Goal: Transaction & Acquisition: Purchase product/service

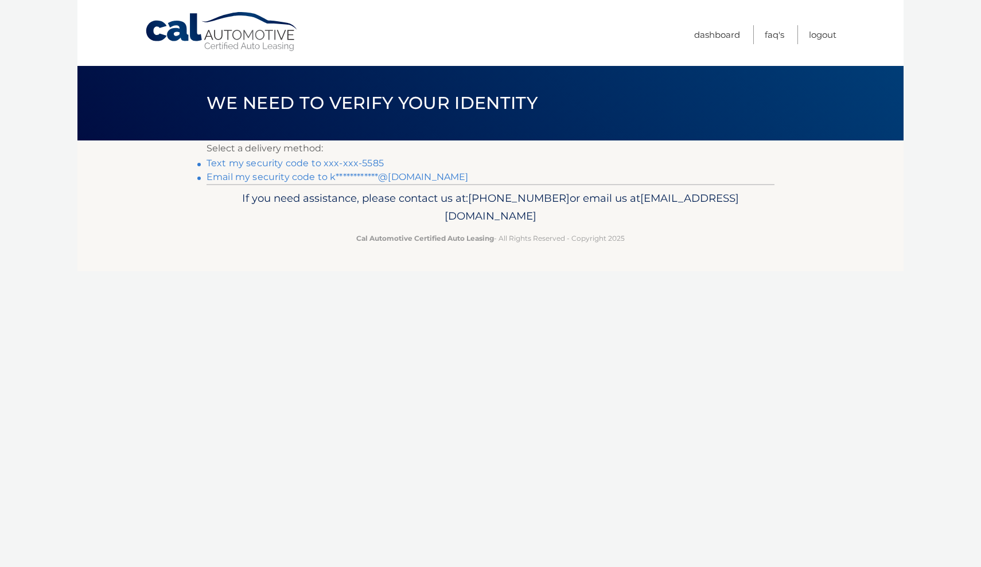
click at [274, 164] on link "Text my security code to xxx-xxx-5585" at bounding box center [294, 163] width 177 height 11
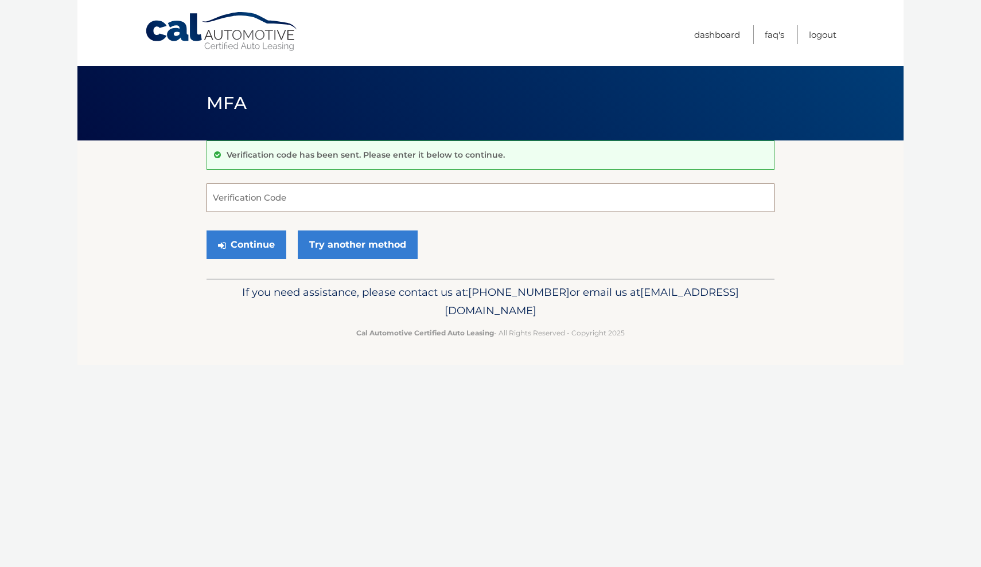
click at [280, 198] on input "Verification Code" at bounding box center [490, 198] width 568 height 29
type input "497840"
click at [246, 244] on button "Continue" at bounding box center [246, 245] width 80 height 29
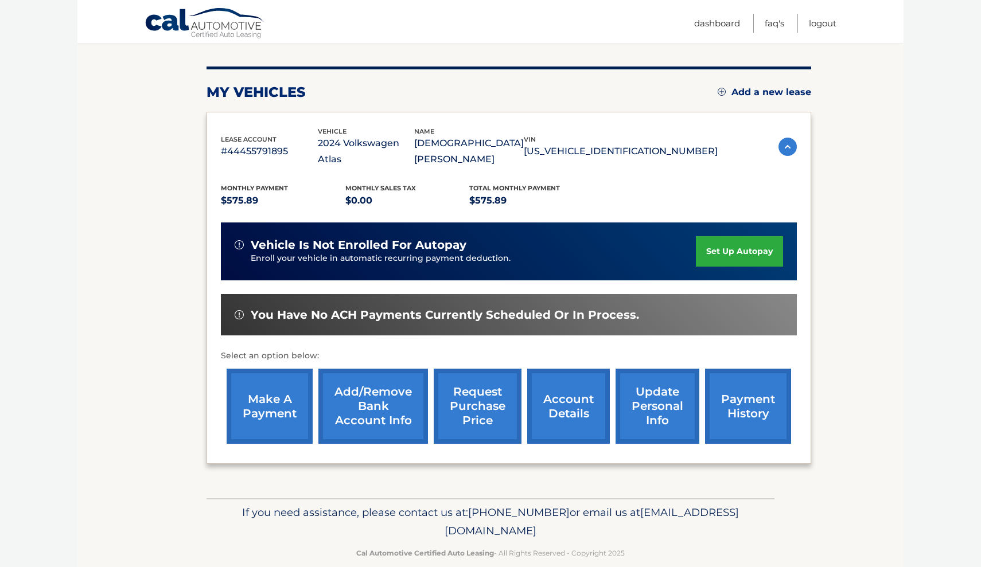
scroll to position [125, 0]
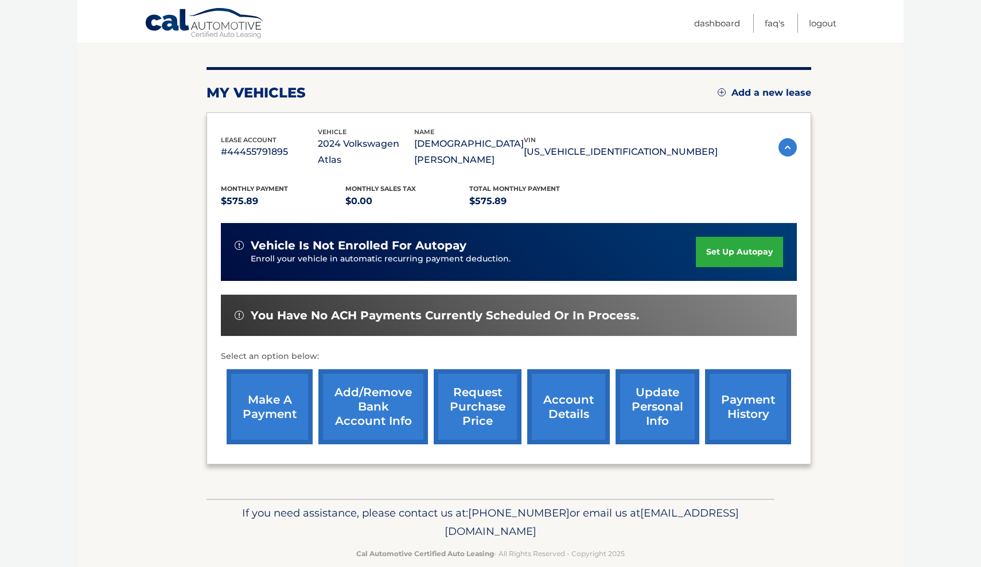
click at [272, 376] on link "make a payment" at bounding box center [270, 406] width 86 height 75
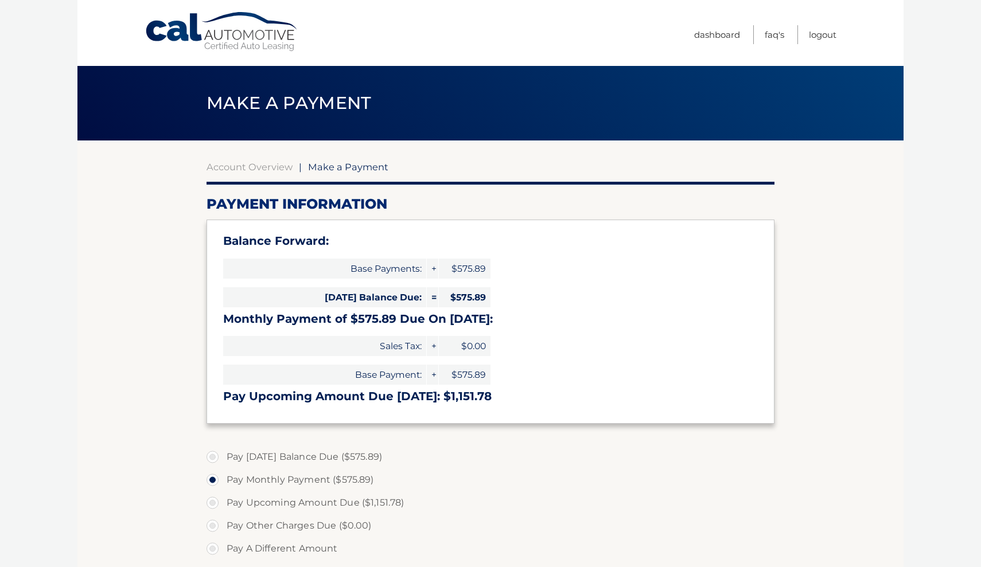
select select "Mzg0NjM2ODItMmU3Mi00ZmUzLWEwM2EtZjRlMWI4MzBkMWYy"
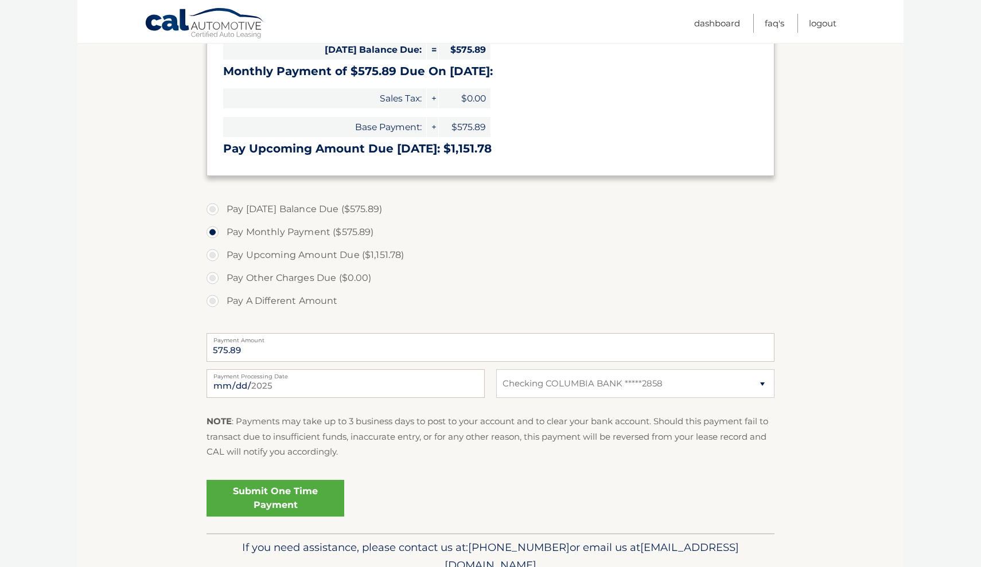
scroll to position [249, 0]
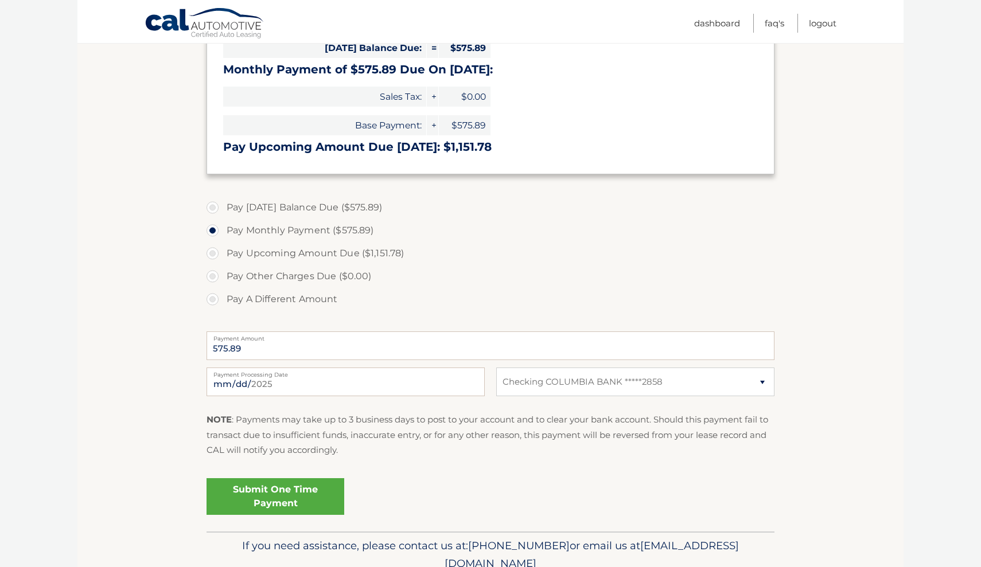
click at [283, 499] on link "Submit One Time Payment" at bounding box center [275, 496] width 138 height 37
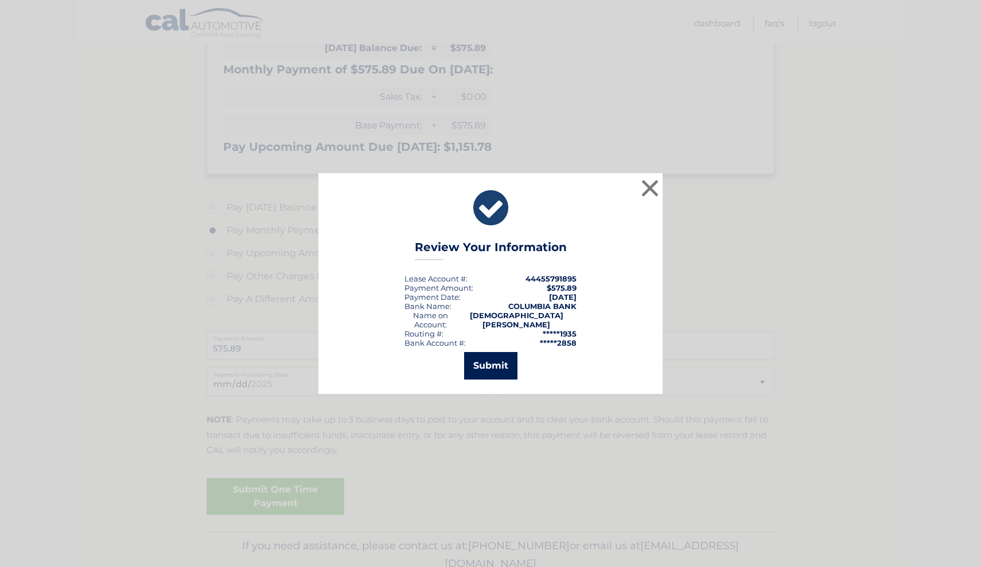
click at [487, 368] on button "Submit" at bounding box center [490, 366] width 53 height 28
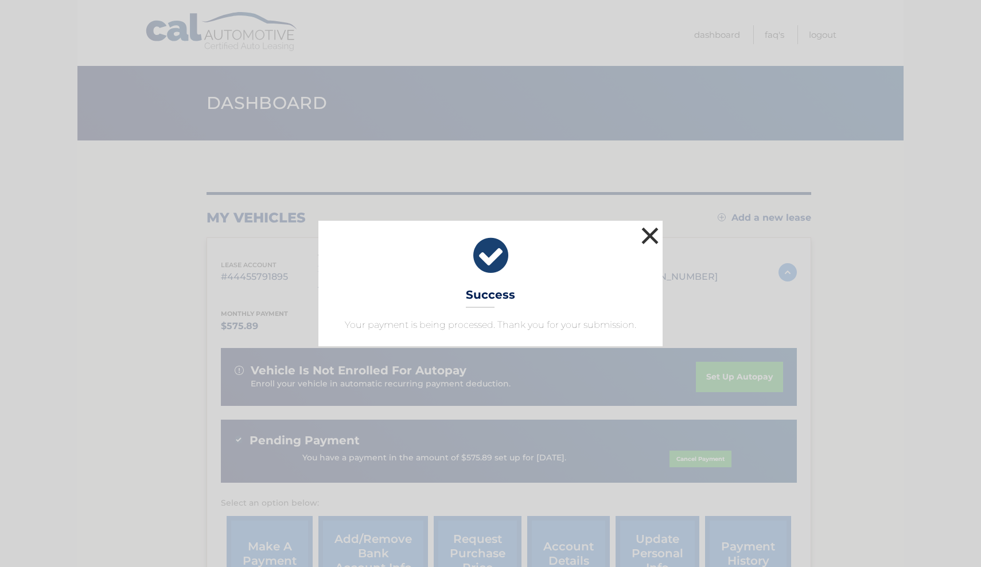
click at [653, 238] on button "×" at bounding box center [649, 235] width 23 height 23
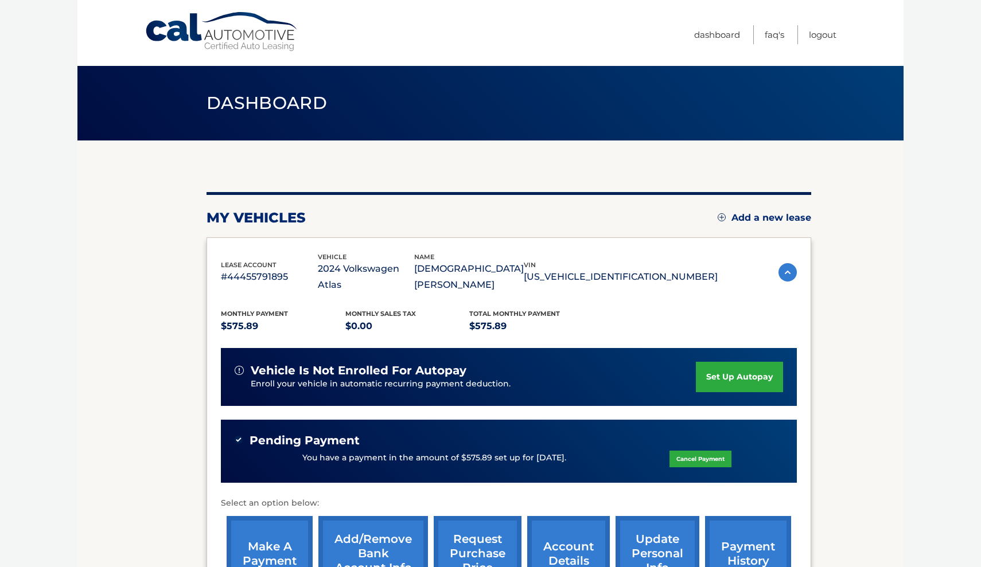
click at [787, 267] on img at bounding box center [787, 272] width 18 height 18
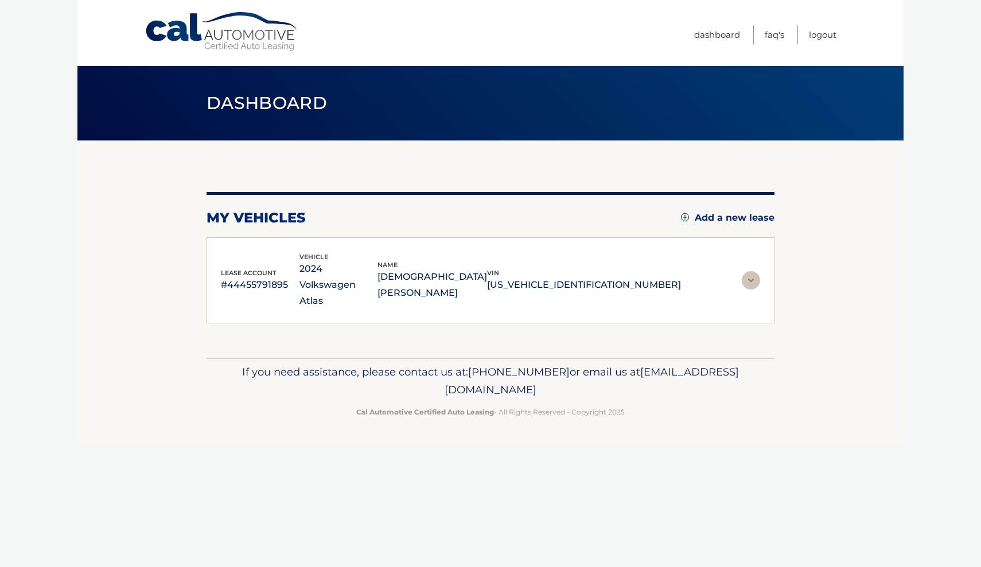
click at [751, 271] on img at bounding box center [750, 280] width 18 height 18
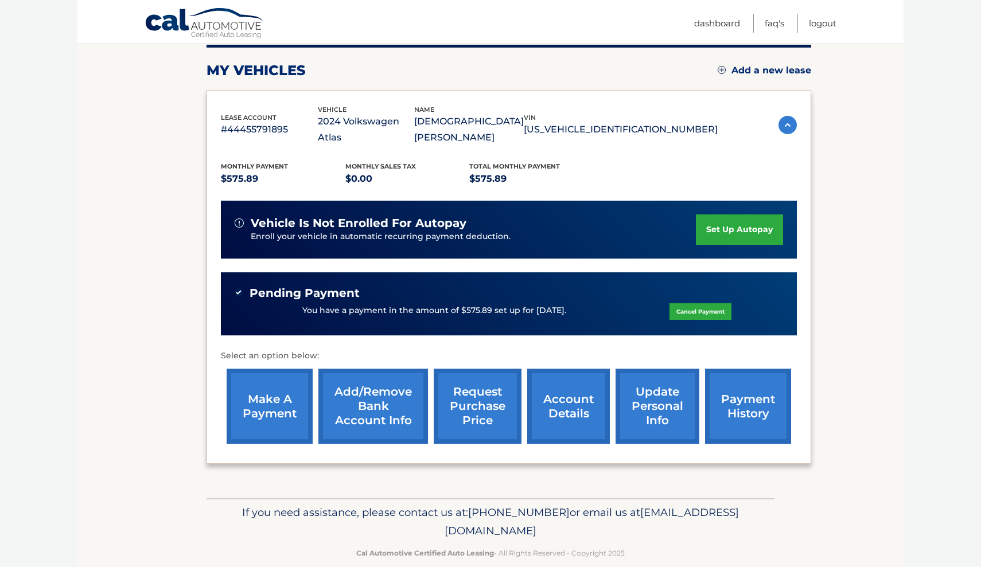
scroll to position [146, 0]
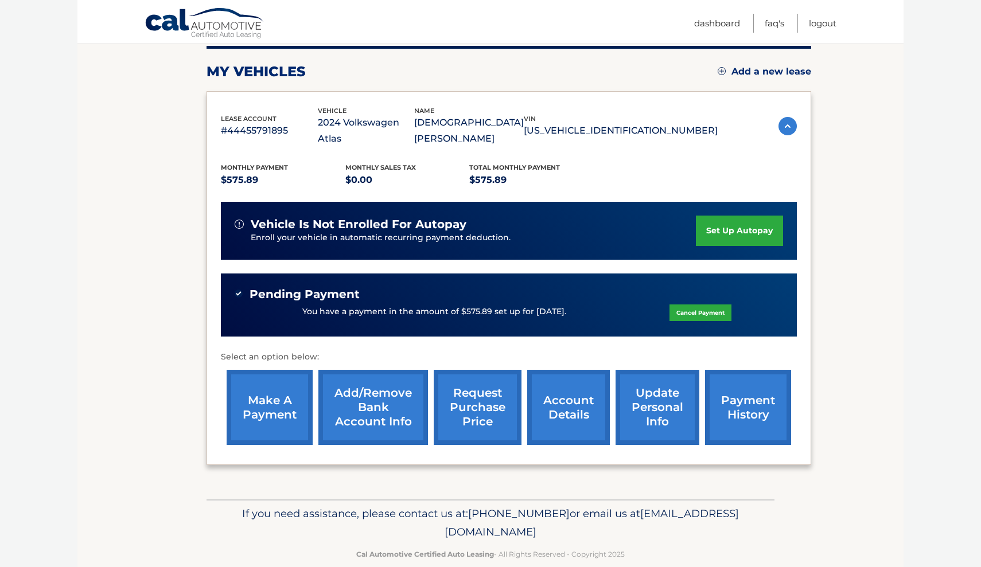
click at [543, 405] on link "account details" at bounding box center [568, 407] width 83 height 75
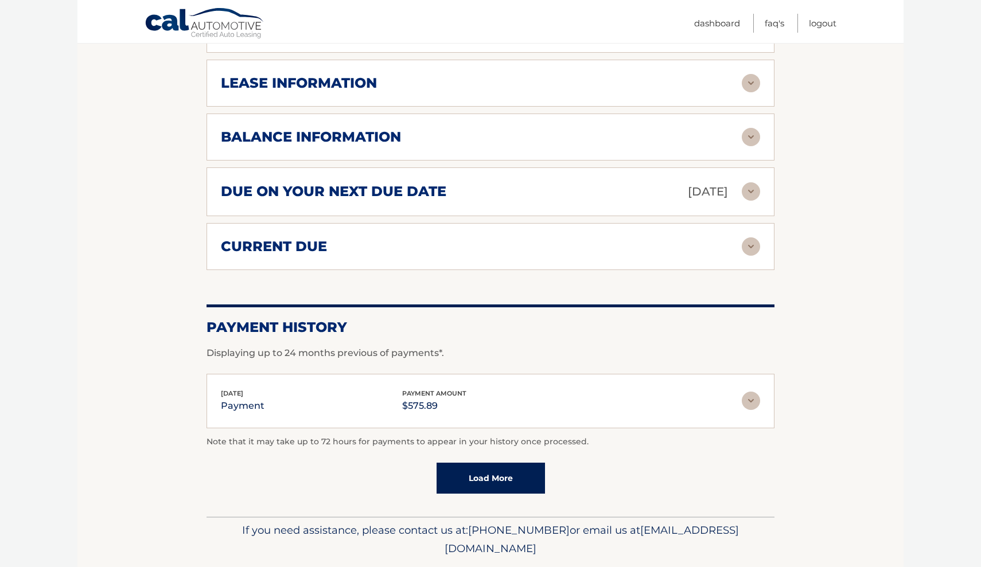
scroll to position [702, 0]
